Goal: Find contact information: Find contact information

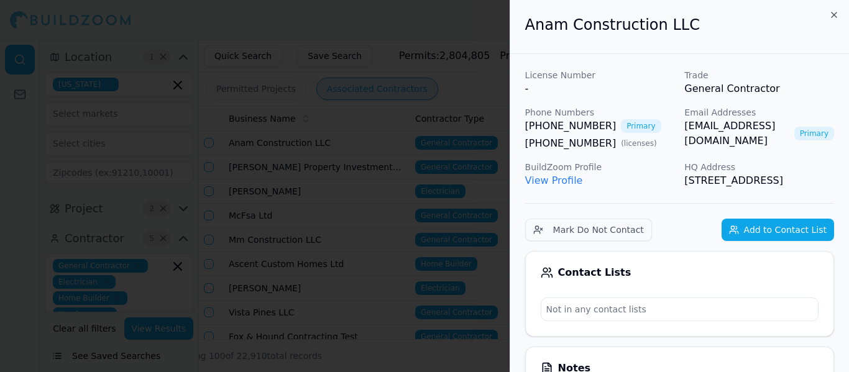
scroll to position [201, 0]
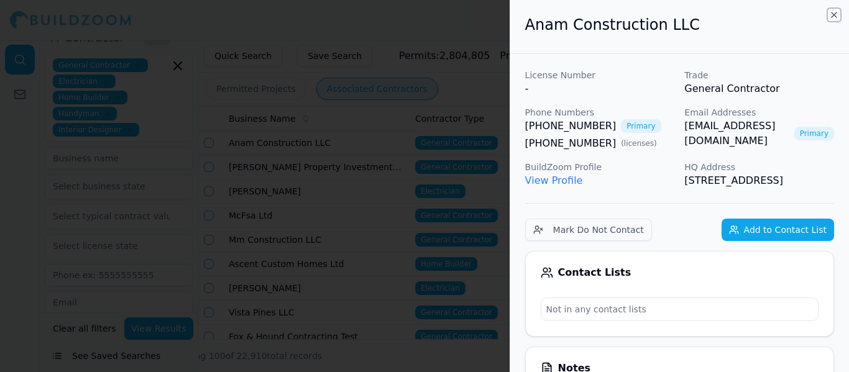
click at [838, 16] on icon "button" at bounding box center [834, 15] width 10 height 10
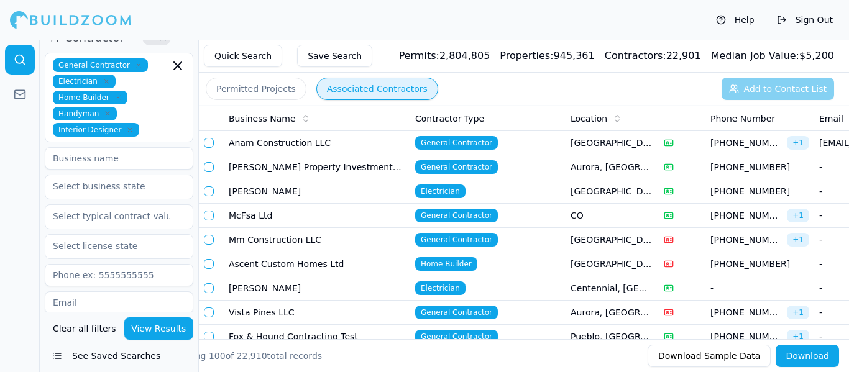
click at [347, 171] on td "[PERSON_NAME] Property Investments LLC" at bounding box center [317, 167] width 187 height 24
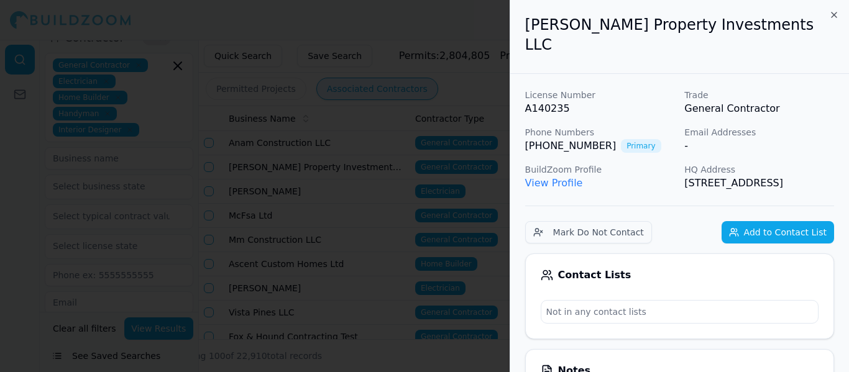
click at [839, 14] on div "[PERSON_NAME] Property Investments LLC" at bounding box center [679, 37] width 339 height 74
drag, startPoint x: 710, startPoint y: 180, endPoint x: 515, endPoint y: 38, distance: 241.1
copy div "[PERSON_NAME] Property Investments LLC License Number A140235 Trade General Con…"
click at [831, 14] on icon "button" at bounding box center [834, 15] width 10 height 10
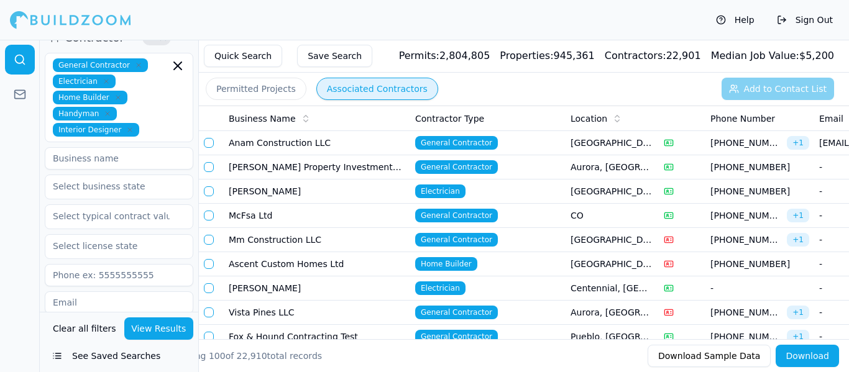
click at [339, 311] on td "Vista Pines LLC" at bounding box center [317, 313] width 187 height 24
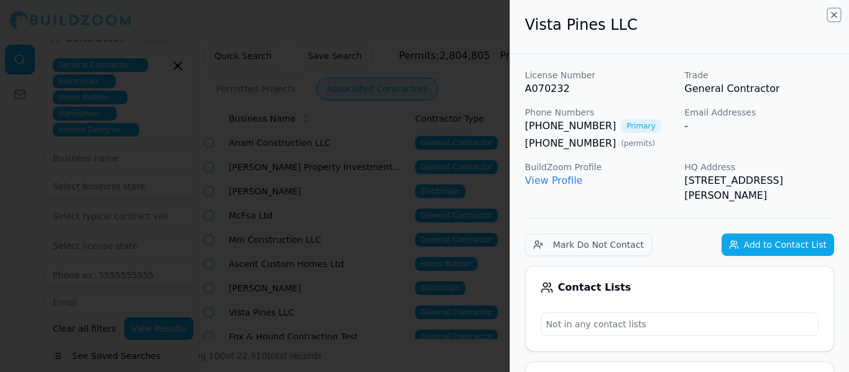
click at [834, 12] on icon "button" at bounding box center [834, 15] width 10 height 10
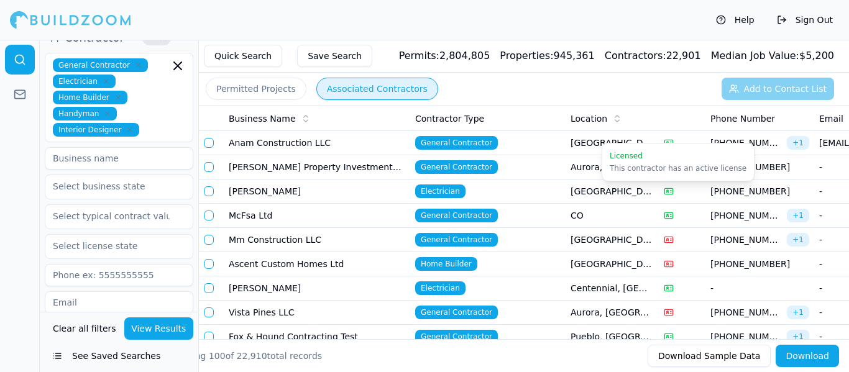
click at [368, 310] on td "Vista Pines LLC" at bounding box center [317, 313] width 187 height 24
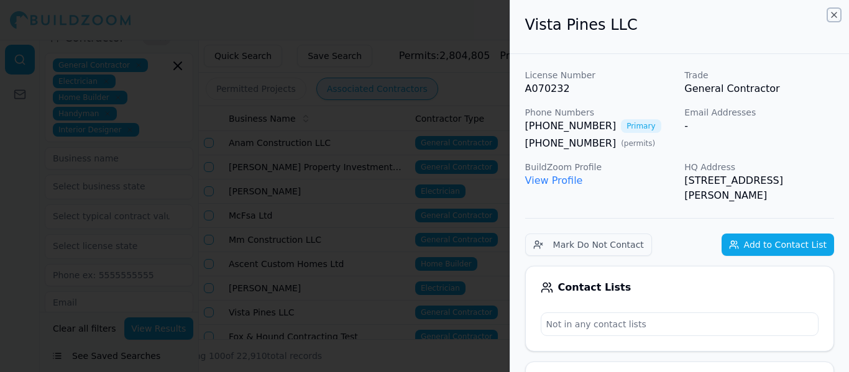
drag, startPoint x: 834, startPoint y: 16, endPoint x: 767, endPoint y: 75, distance: 90.3
click at [834, 15] on icon "button" at bounding box center [834, 15] width 10 height 10
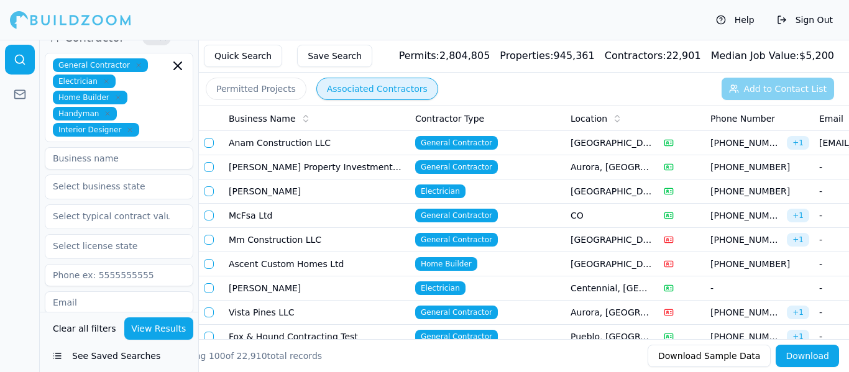
click at [370, 330] on td "Fox & Hound Contracting Test" at bounding box center [317, 337] width 187 height 24
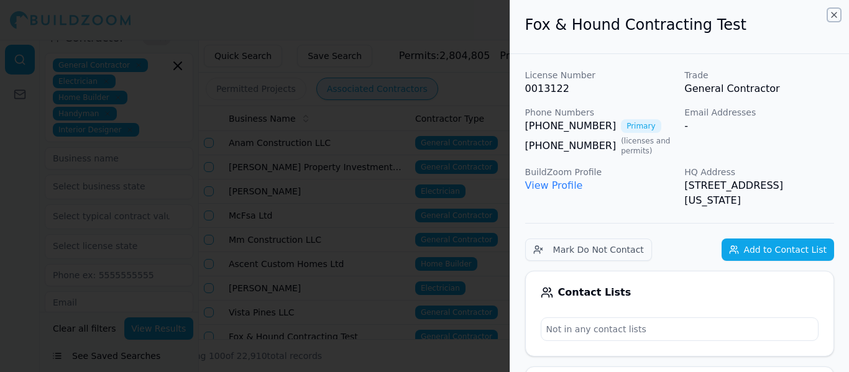
click at [836, 17] on icon "button" at bounding box center [834, 15] width 10 height 10
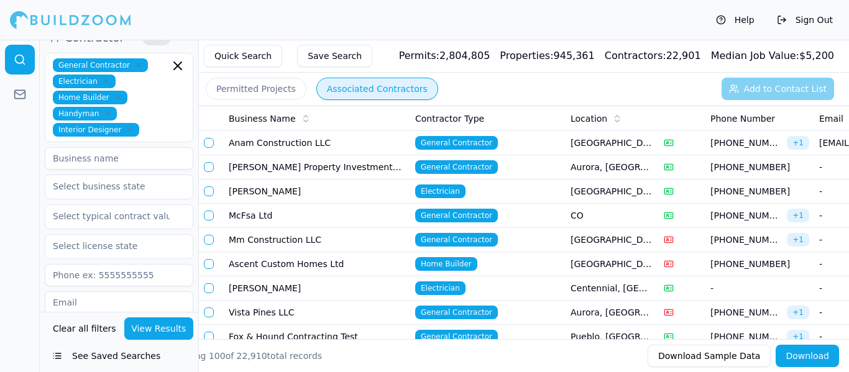
click at [680, 90] on div "Permitted Projects Associated Contractors Add to Contact List" at bounding box center [524, 89] width 650 height 32
click at [658, 208] on td "CO" at bounding box center [612, 216] width 93 height 24
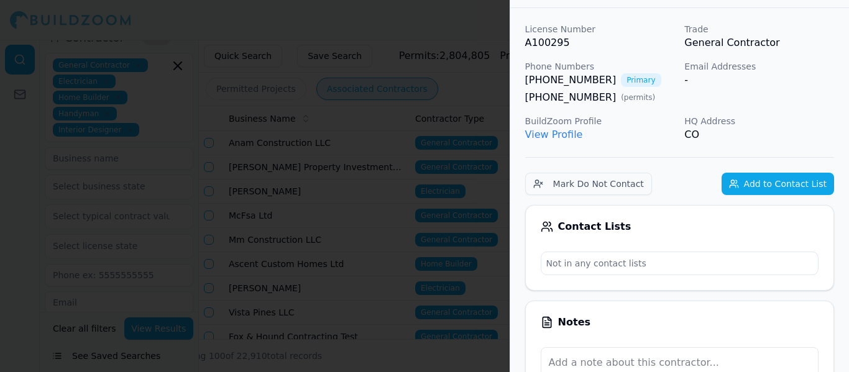
scroll to position [0, 0]
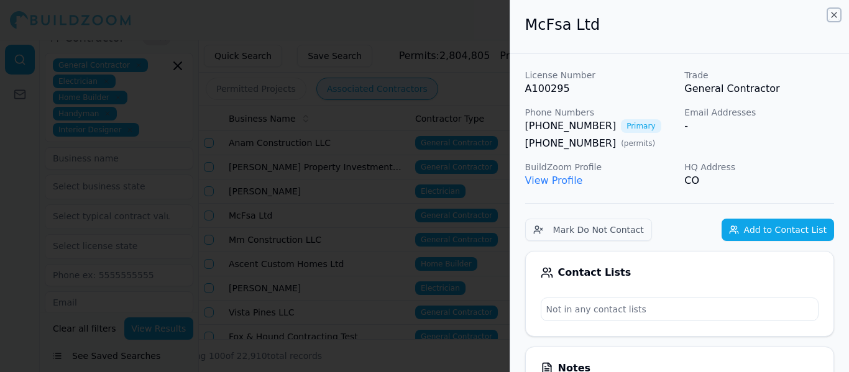
click at [834, 14] on icon "button" at bounding box center [834, 15] width 10 height 10
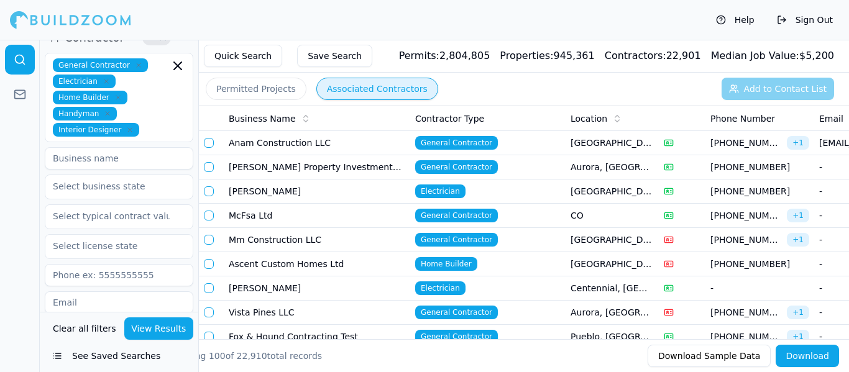
drag, startPoint x: 468, startPoint y: 117, endPoint x: 465, endPoint y: 128, distance: 11.6
click at [465, 128] on th "Contractor Type" at bounding box center [487, 118] width 155 height 25
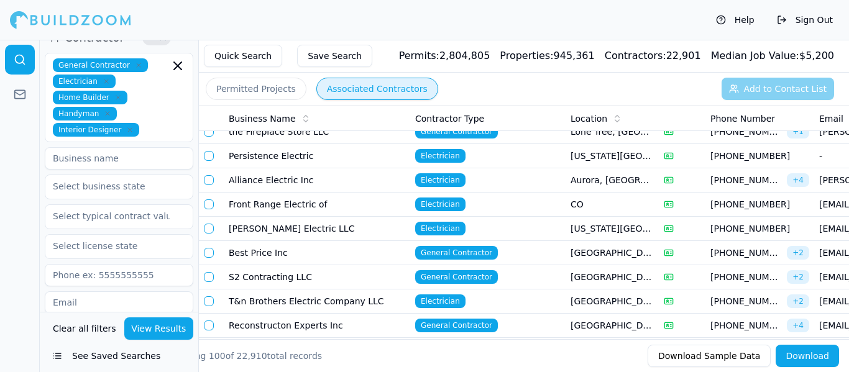
scroll to position [473, 0]
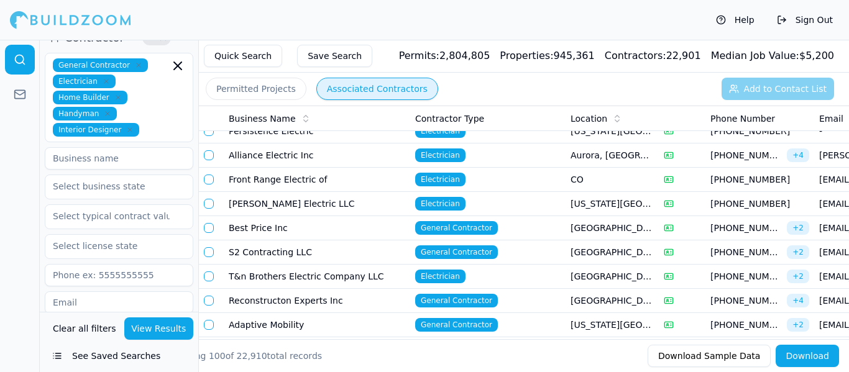
click at [515, 237] on td "General Contractor" at bounding box center [487, 228] width 155 height 24
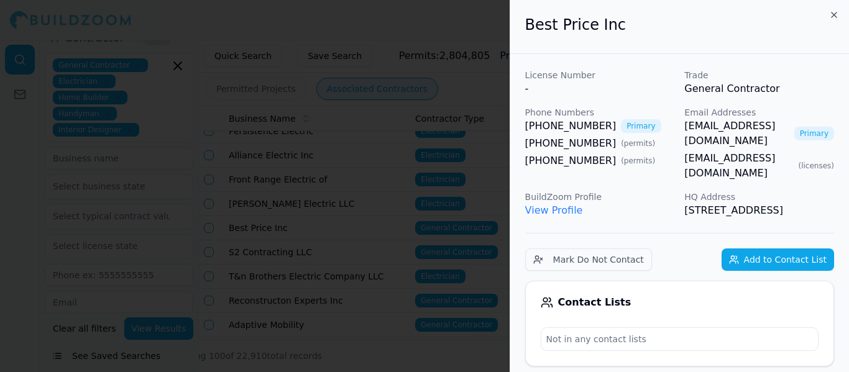
click at [753, 127] on link "[EMAIL_ADDRESS][DOMAIN_NAME]" at bounding box center [737, 134] width 104 height 30
click at [834, 15] on icon "button" at bounding box center [834, 14] width 5 height 5
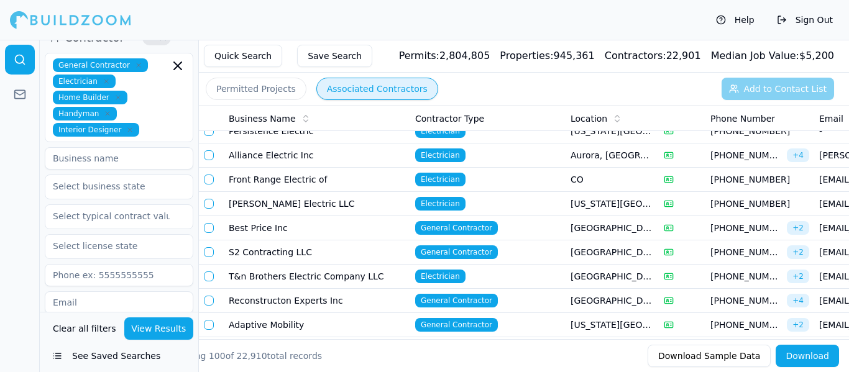
drag, startPoint x: 531, startPoint y: 114, endPoint x: 502, endPoint y: 96, distance: 34.7
click at [502, 96] on div "Permitted Projects Associated Contractors Add to Contact List" at bounding box center [524, 89] width 650 height 32
click at [505, 111] on th "Contractor Type" at bounding box center [487, 118] width 155 height 25
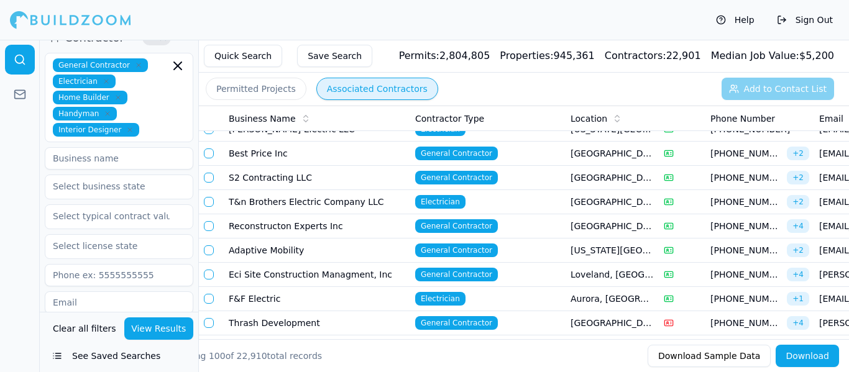
scroll to position [572, 0]
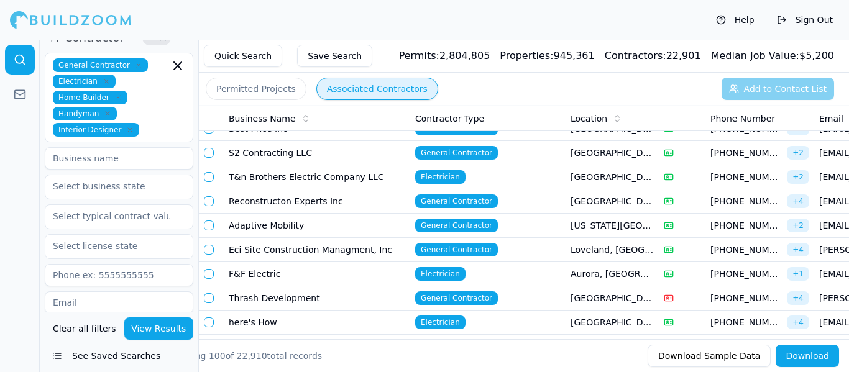
click at [453, 201] on span "General Contractor" at bounding box center [456, 202] width 83 height 14
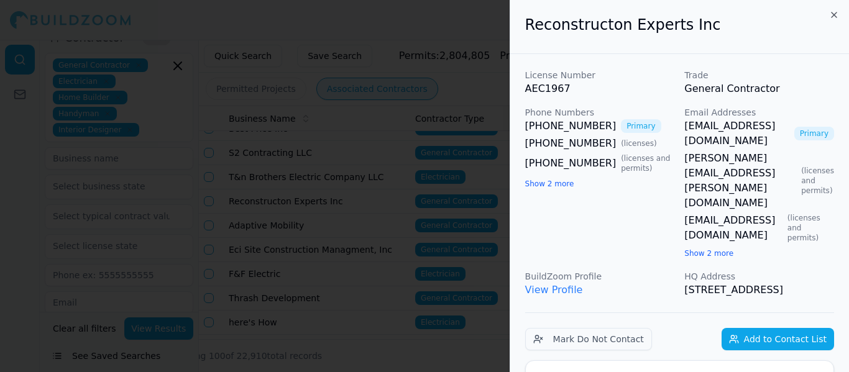
click at [737, 127] on link "[EMAIL_ADDRESS][DOMAIN_NAME]" at bounding box center [737, 134] width 104 height 30
click at [840, 16] on div "Reconstructon Experts Inc" at bounding box center [679, 27] width 339 height 54
click at [836, 14] on icon "button" at bounding box center [834, 14] width 5 height 5
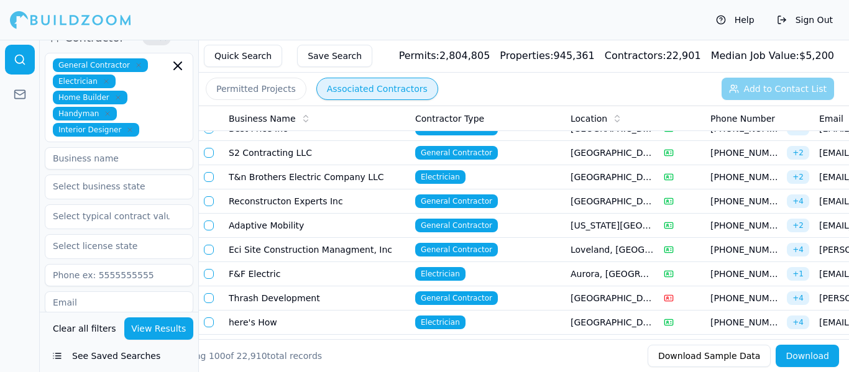
click at [523, 124] on div "Contractor Type" at bounding box center [487, 119] width 145 height 12
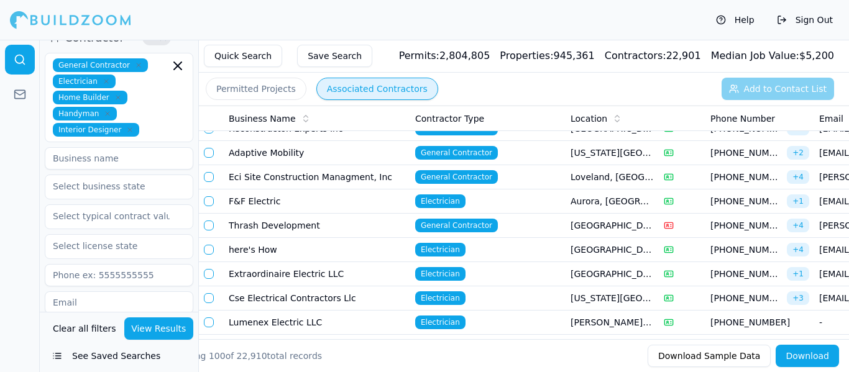
scroll to position [647, 0]
